Goal: Information Seeking & Learning: Stay updated

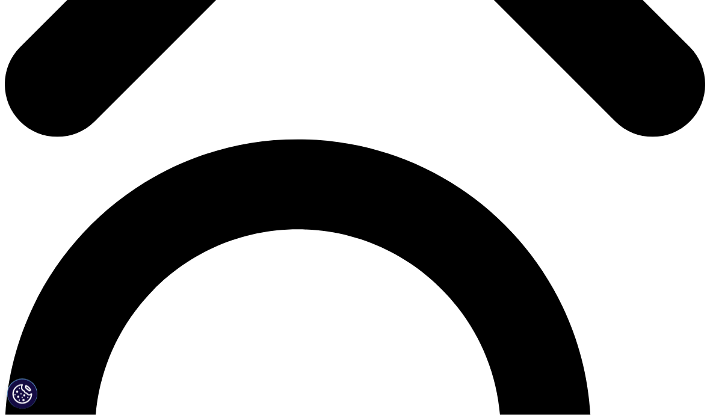
scroll to position [581, 0]
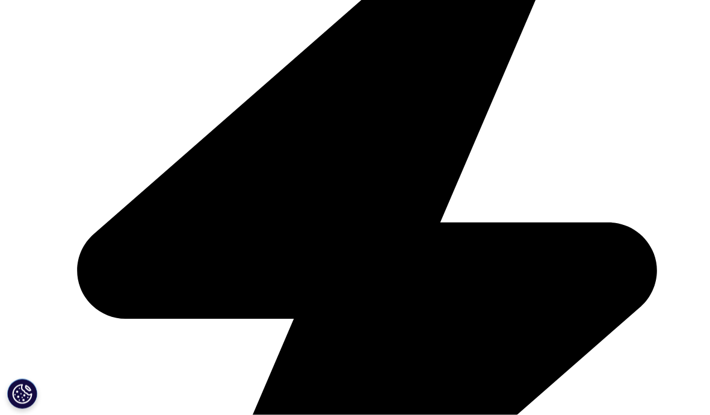
scroll to position [758, 0]
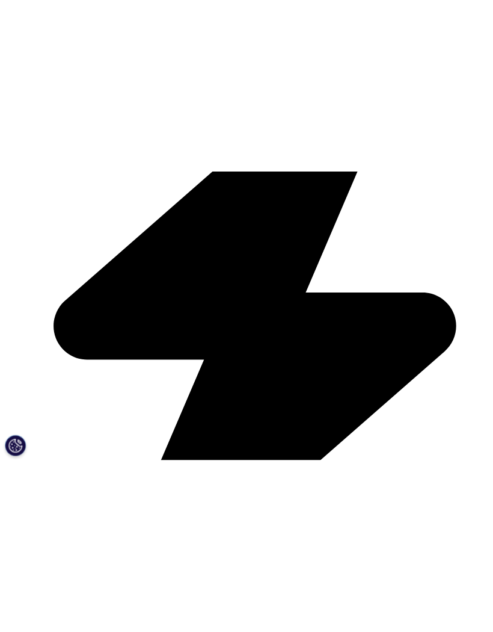
scroll to position [0, 0]
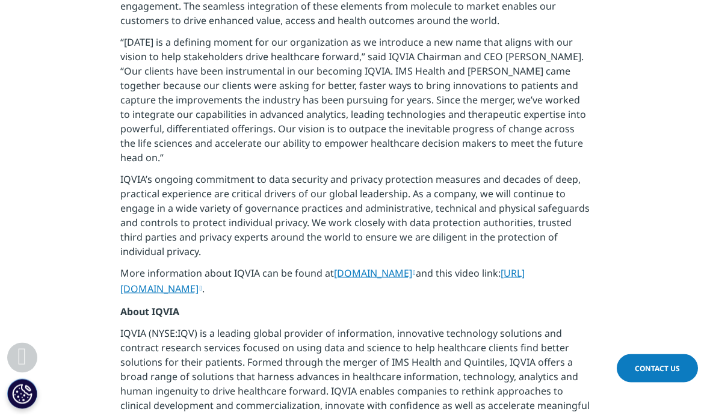
scroll to position [523, 0]
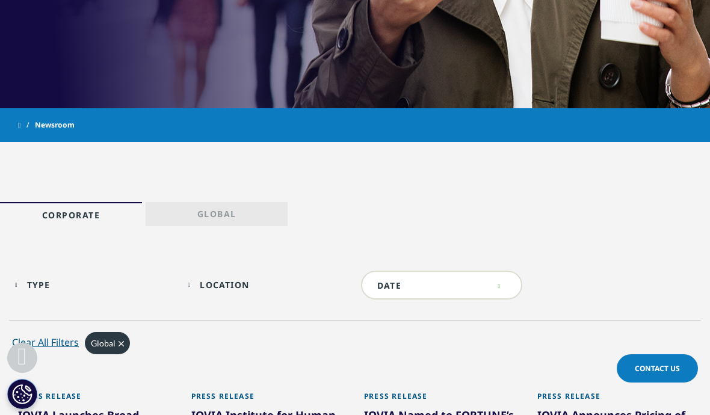
scroll to position [463, 0]
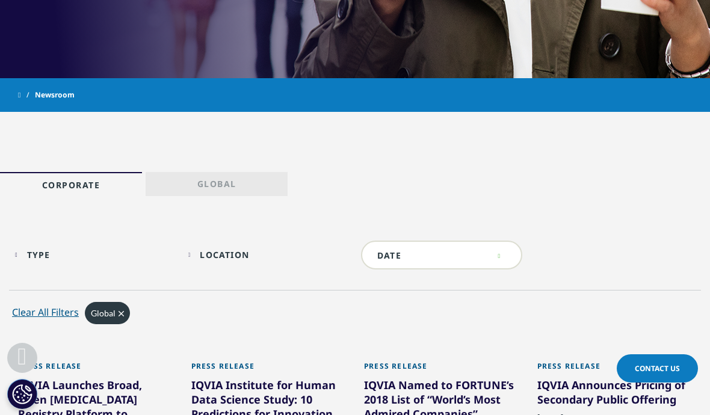
click at [85, 188] on p "Corporate" at bounding box center [71, 187] width 58 height 17
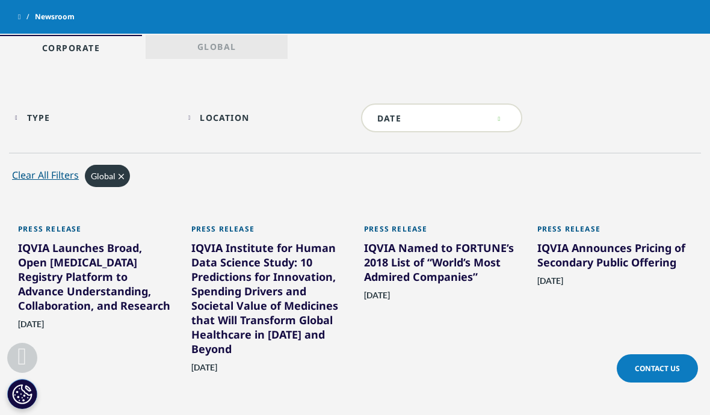
scroll to position [598, 0]
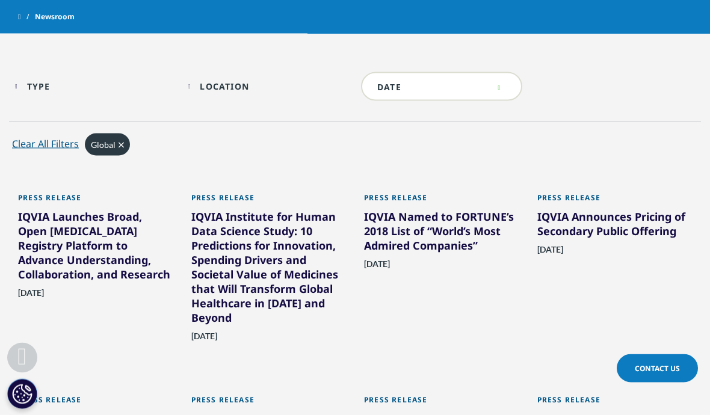
click at [125, 143] on div "Global Clear" at bounding box center [107, 145] width 45 height 22
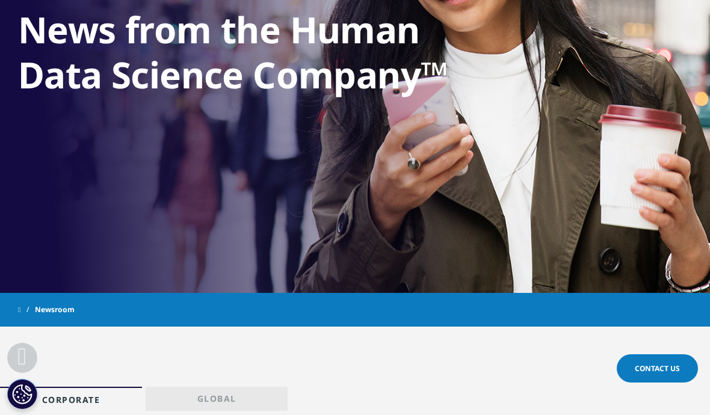
scroll to position [247, 0]
